Goal: Information Seeking & Learning: Find contact information

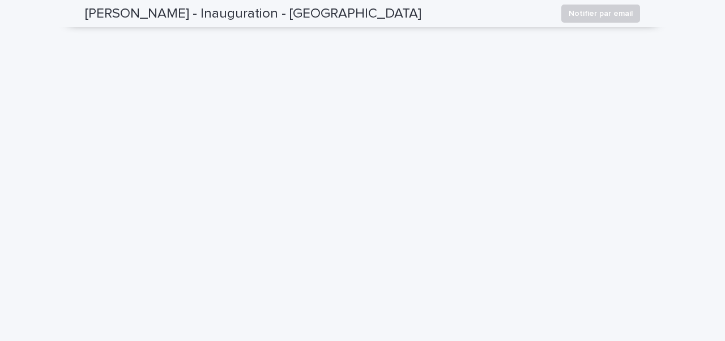
scroll to position [1182, 0]
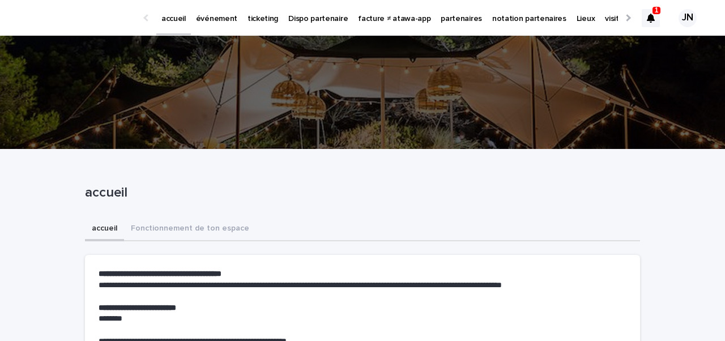
click at [436, 24] on link "partenaires" at bounding box center [462, 17] width 52 height 35
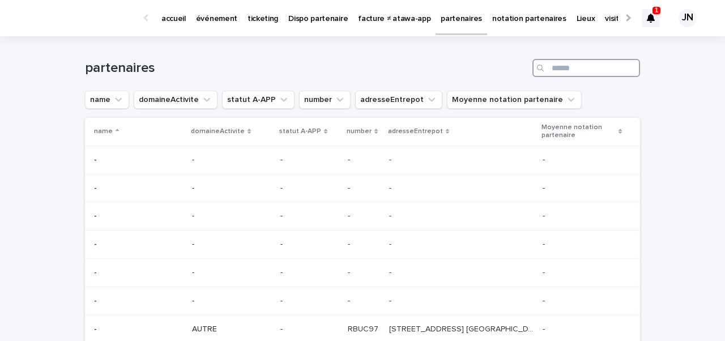
click at [559, 71] on input "Search" at bounding box center [586, 68] width 108 height 18
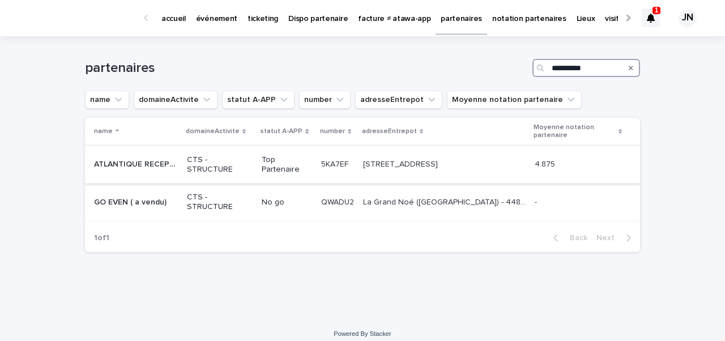
type input "**********"
click at [191, 166] on p "CTS - STRUCTURE" at bounding box center [220, 164] width 66 height 19
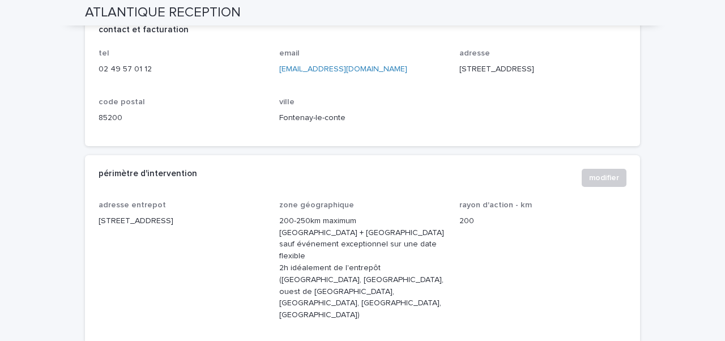
scroll to position [591, 0]
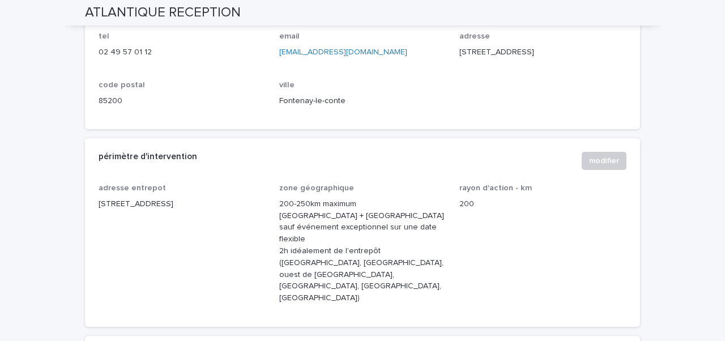
drag, startPoint x: 99, startPoint y: 215, endPoint x: 134, endPoint y: 229, distance: 38.1
click at [134, 210] on p "48 allée des treize femmes 85200 Fontenay-le-conte" at bounding box center [182, 204] width 167 height 12
copy p "48 allée des treize femmes 85200 Fontenay-le-conte"
click at [355, 129] on div "tel 02 49 57 01 12 email a.santos@atlantique-reception.fr adresse 25 rue lavois…" at bounding box center [362, 80] width 555 height 97
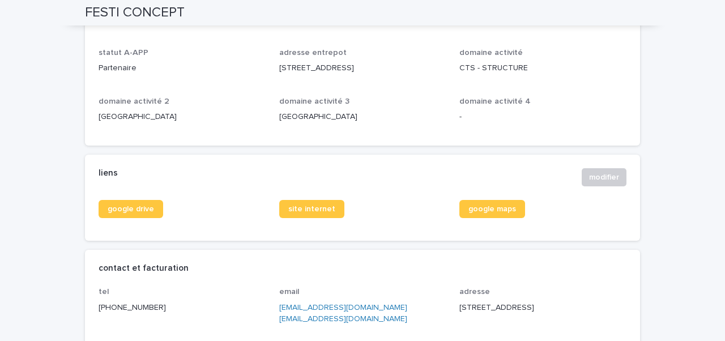
scroll to position [404, 0]
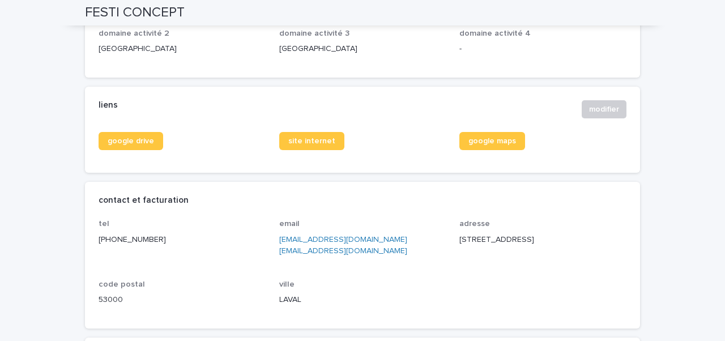
drag, startPoint x: 114, startPoint y: 238, endPoint x: 167, endPoint y: 238, distance: 52.7
click at [167, 238] on p "[PHONE_NUMBER]" at bounding box center [182, 240] width 167 height 12
copy p "2 43 56 83 57"
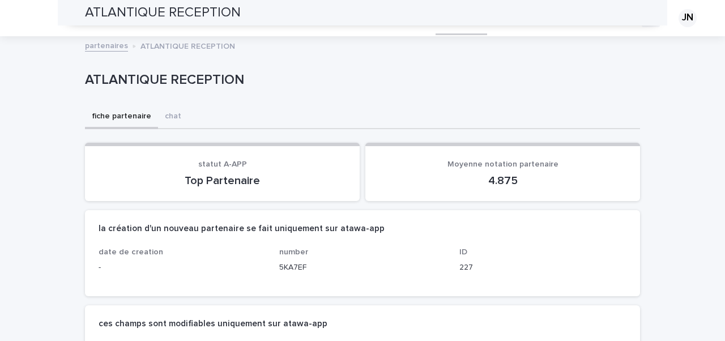
scroll to position [591, 0]
